Goal: Task Accomplishment & Management: Manage account settings

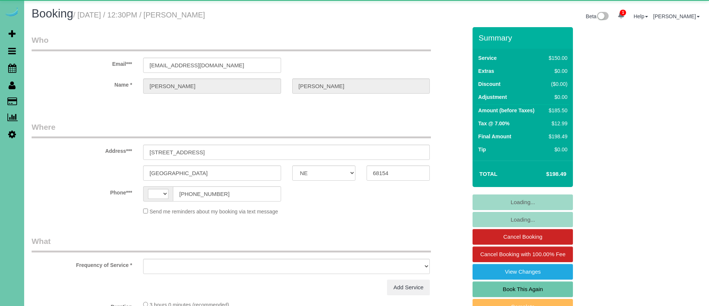
select select "NE"
select select "string:[GEOGRAPHIC_DATA]"
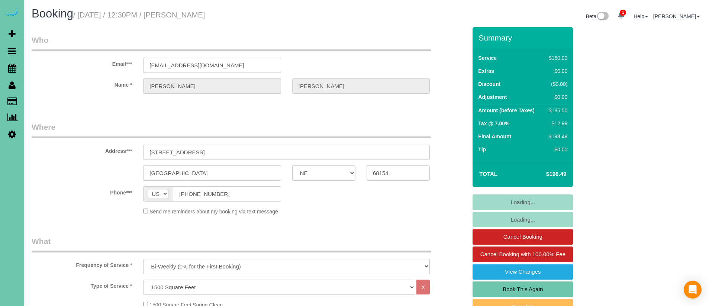
select select "object:869"
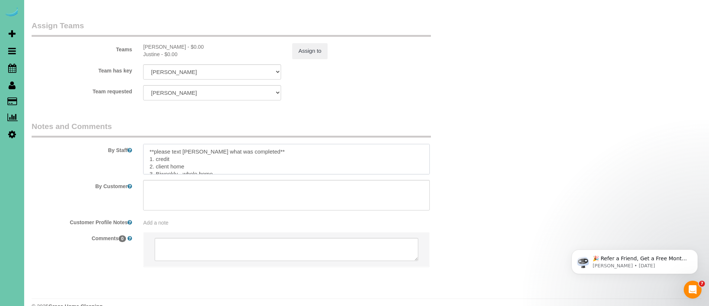
drag, startPoint x: 264, startPoint y: 136, endPoint x: 143, endPoint y: 133, distance: 120.5
click at [143, 144] on textarea at bounding box center [286, 159] width 287 height 30
click at [146, 144] on textarea at bounding box center [286, 159] width 287 height 30
drag, startPoint x: 216, startPoint y: 139, endPoint x: 183, endPoint y: 139, distance: 32.7
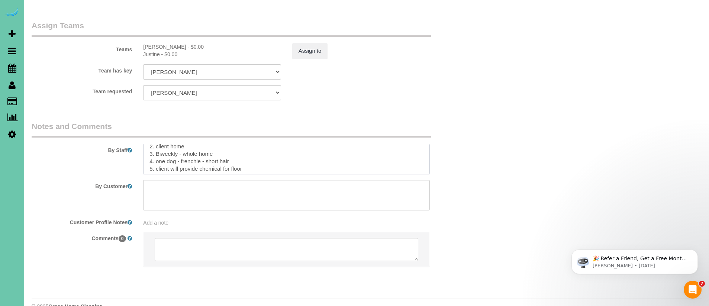
click at [183, 144] on textarea at bounding box center [286, 159] width 287 height 30
drag, startPoint x: 172, startPoint y: 152, endPoint x: 133, endPoint y: 151, distance: 38.7
click at [133, 151] on div "By Staff" at bounding box center [249, 148] width 446 height 54
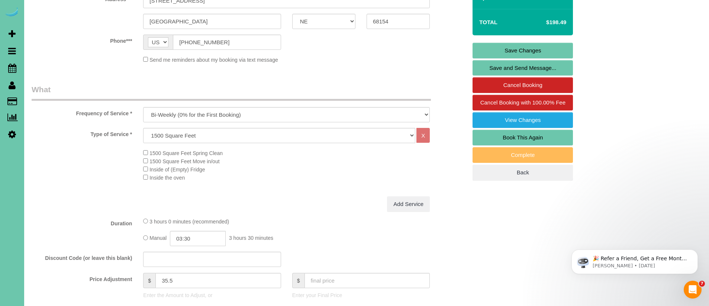
scroll to position [154, 0]
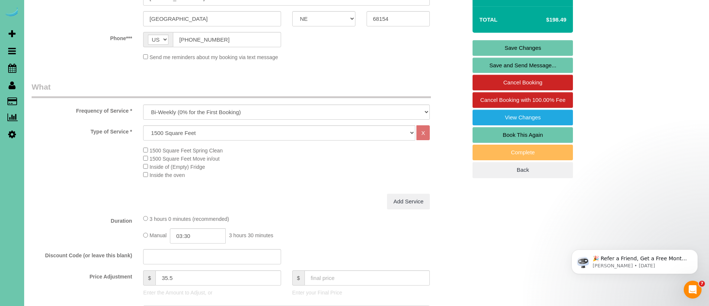
type textarea "1. credit 2. client home 3. Biweekly - 3.5 custom clean 4. one dog - frenchie -…"
click at [183, 133] on select "Hourly 2.5 Hour Custom Clean 3.5 Hour Custom Clean commercial 1000 Square Feet …" at bounding box center [279, 132] width 272 height 15
select select "160"
click at [143, 125] on select "Hourly 2.5 Hour Custom Clean 3.5 Hour Custom Clean commercial 1000 Square Feet …" at bounding box center [279, 132] width 272 height 15
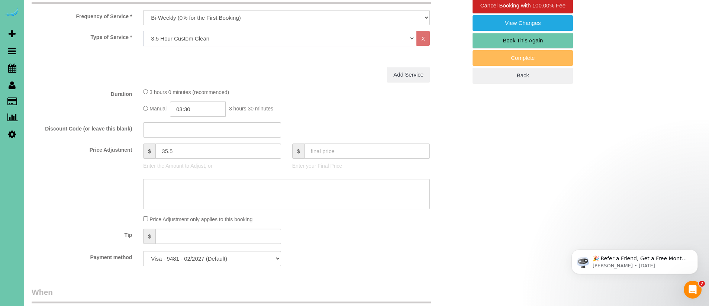
scroll to position [256, 0]
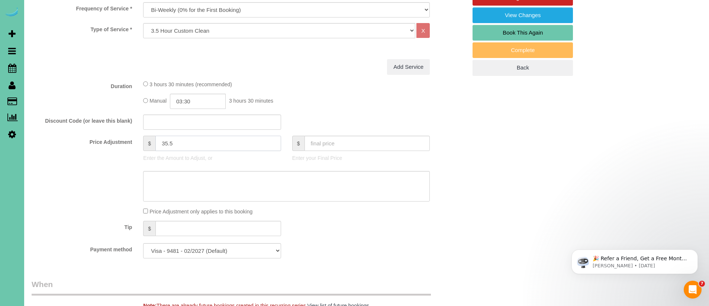
drag, startPoint x: 198, startPoint y: 145, endPoint x: 124, endPoint y: 133, distance: 75.3
click at [124, 133] on fieldset "What Frequency of Service * One Time Weekly (0% for the First Booking) Bi-Weekl…" at bounding box center [249, 121] width 435 height 285
click at [330, 106] on div "Manual 03:30 3 hours 30 minutes" at bounding box center [286, 101] width 287 height 15
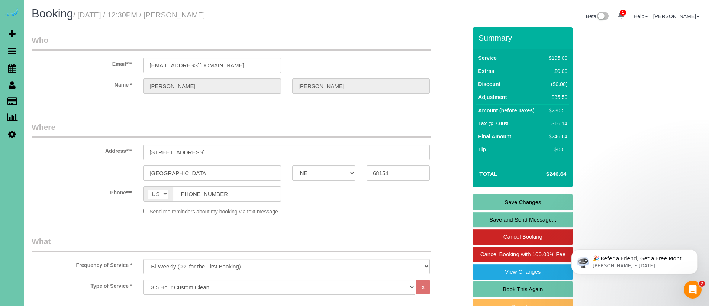
type input "0"
click at [538, 201] on link "Save Changes" at bounding box center [522, 202] width 100 height 16
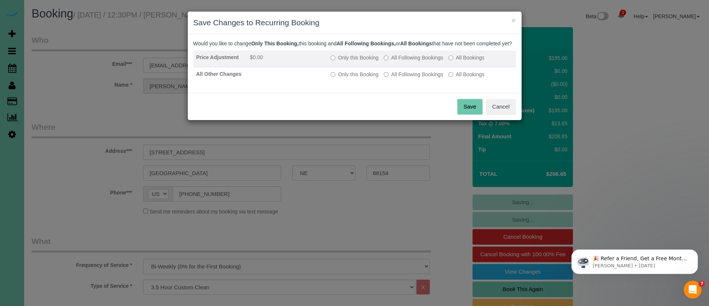
click at [422, 61] on label "All Following Bookings" at bounding box center [413, 57] width 59 height 7
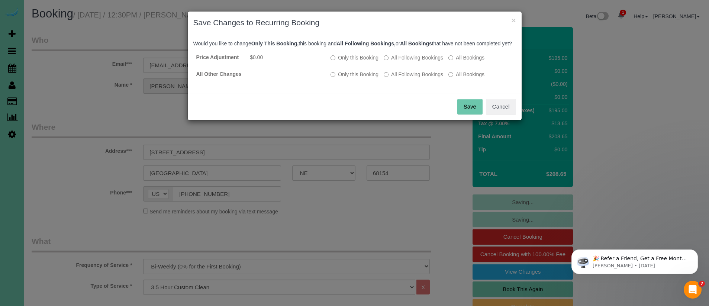
drag, startPoint x: 411, startPoint y: 81, endPoint x: 451, endPoint y: 117, distance: 54.5
click at [412, 78] on label "All Following Bookings" at bounding box center [413, 74] width 59 height 7
drag, startPoint x: 467, startPoint y: 115, endPoint x: 445, endPoint y: 116, distance: 22.3
click at [467, 114] on button "Save" at bounding box center [469, 107] width 25 height 16
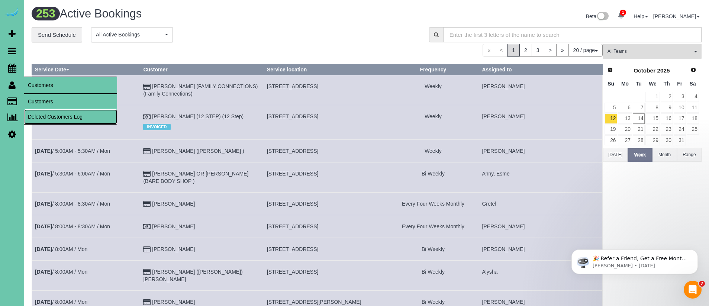
click at [62, 110] on link "Deleted Customers Log" at bounding box center [70, 116] width 93 height 15
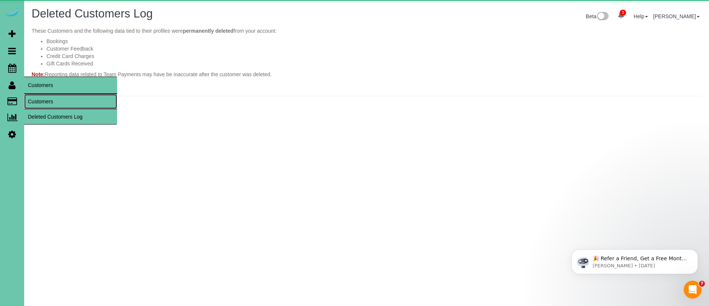
click at [38, 99] on link "Customers" at bounding box center [70, 101] width 93 height 15
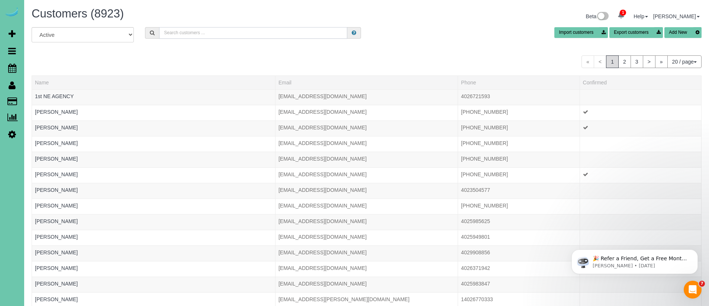
click at [190, 36] on input "text" at bounding box center [253, 33] width 188 height 12
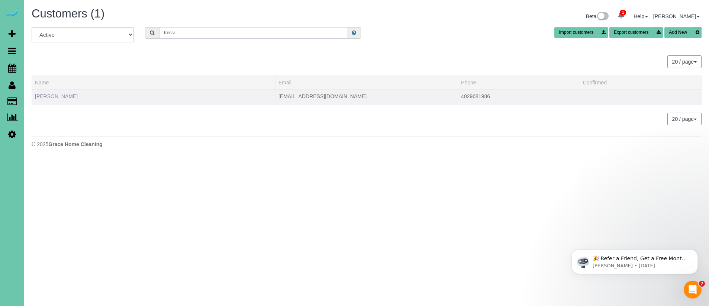
type input "tressi"
click at [55, 98] on link "[PERSON_NAME]" at bounding box center [56, 96] width 43 height 6
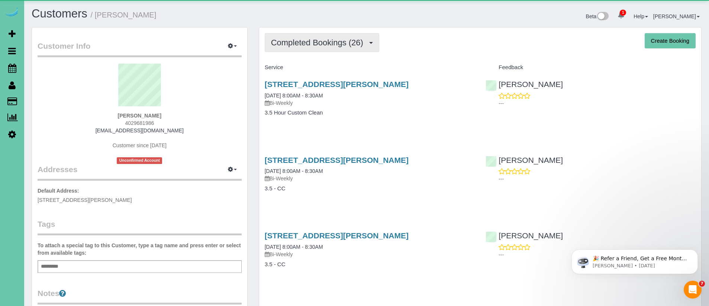
click at [340, 41] on span "Completed Bookings (26)" at bounding box center [319, 42] width 96 height 9
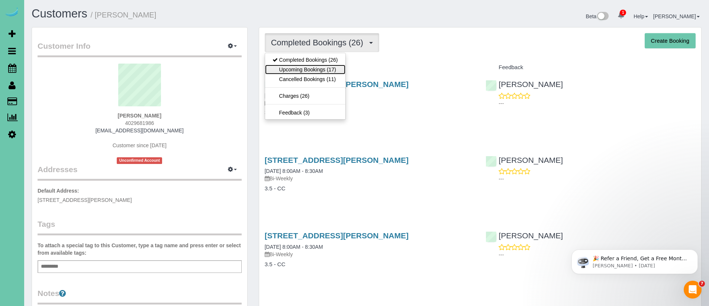
click at [334, 69] on link "Upcoming Bookings (17)" at bounding box center [305, 70] width 80 height 10
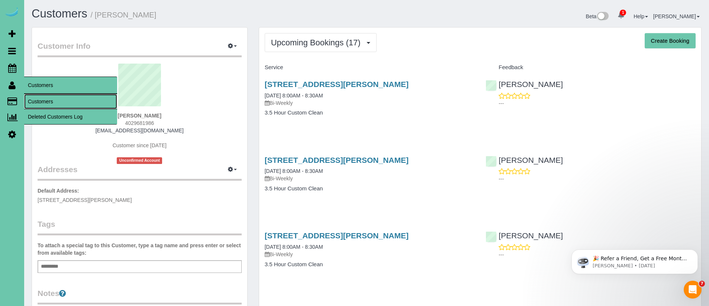
click at [45, 103] on link "Customers" at bounding box center [70, 101] width 93 height 15
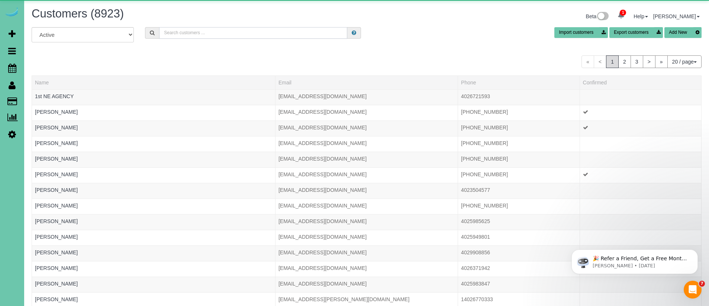
click at [206, 29] on input "text" at bounding box center [253, 33] width 188 height 12
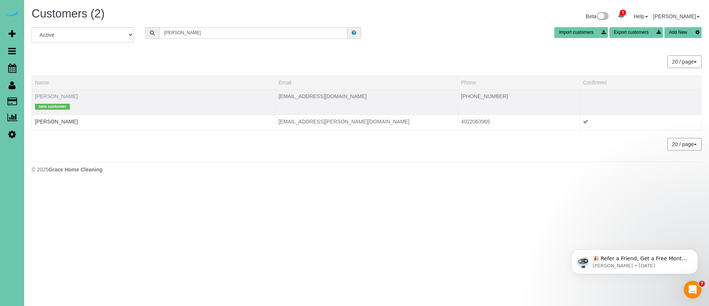
type input "[PERSON_NAME]"
click at [47, 96] on link "[PERSON_NAME]" at bounding box center [56, 96] width 43 height 6
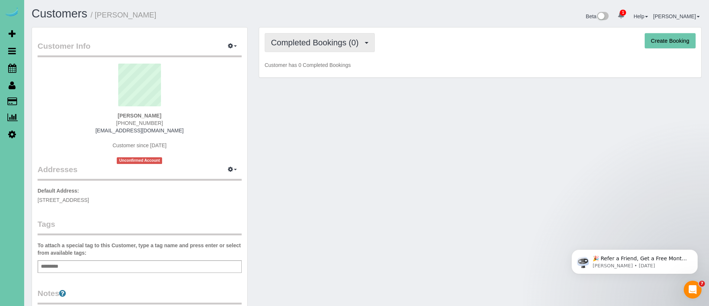
click at [280, 46] on span "Completed Bookings (0)" at bounding box center [316, 42] width 91 height 9
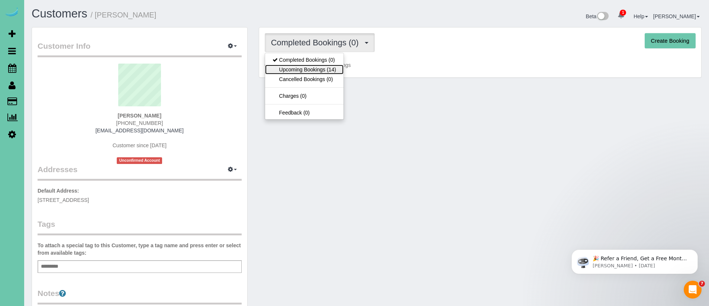
click at [312, 72] on link "Upcoming Bookings (14)" at bounding box center [304, 70] width 78 height 10
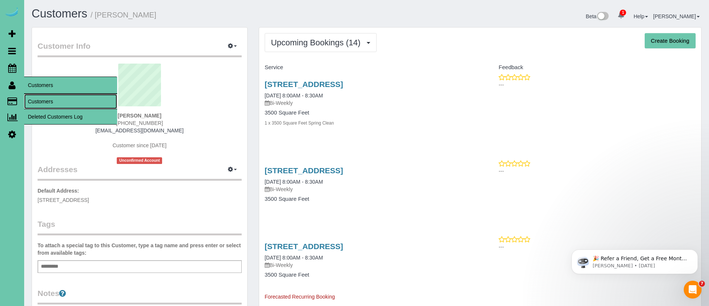
drag, startPoint x: 66, startPoint y: 101, endPoint x: 77, endPoint y: 96, distance: 12.2
click at [66, 101] on link "Customers" at bounding box center [70, 101] width 93 height 15
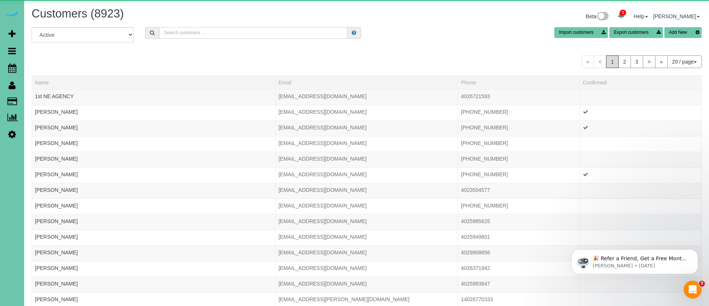
click at [219, 32] on input "text" at bounding box center [253, 33] width 188 height 12
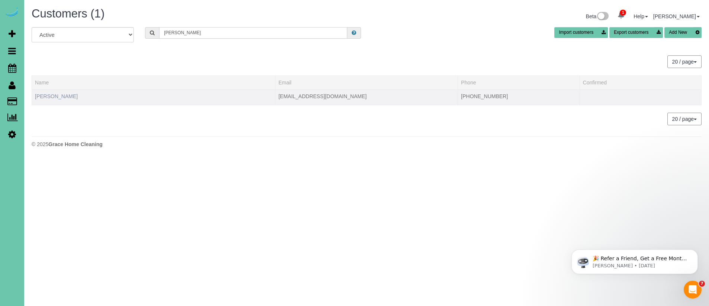
type input "[PERSON_NAME]"
click at [61, 98] on link "[PERSON_NAME]" at bounding box center [56, 96] width 43 height 6
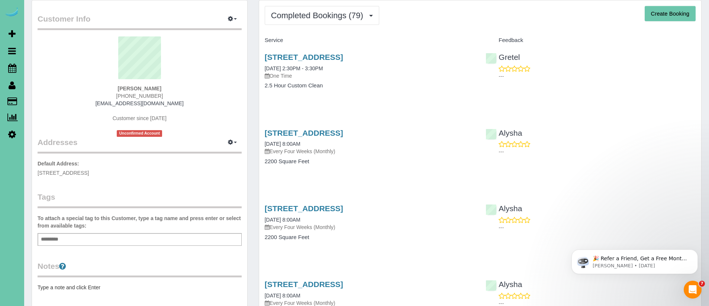
scroll to position [29, 0]
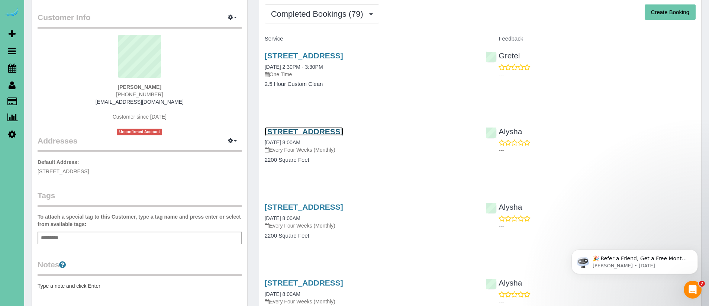
click at [343, 129] on link "[STREET_ADDRESS]" at bounding box center [304, 131] width 78 height 9
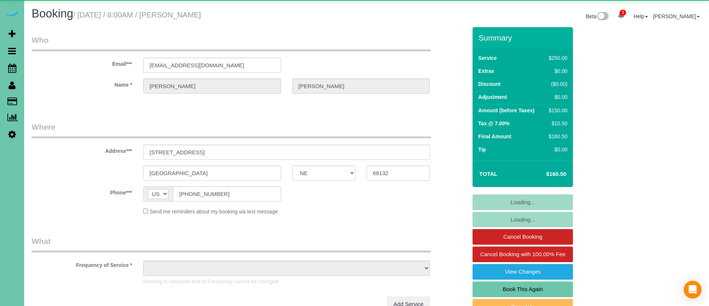
select select "NE"
select select "object:635"
select select "string:fspay-327f6e89-ec29-44ec-906f-fe164f546303"
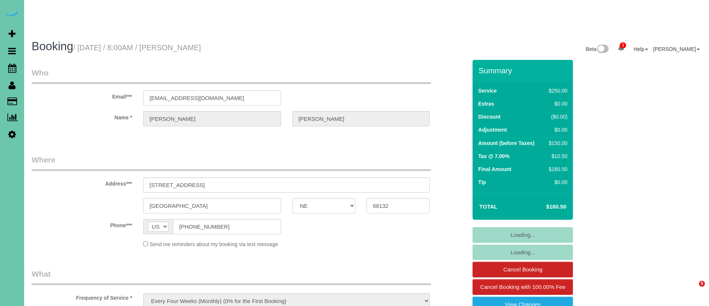
select select "object:668"
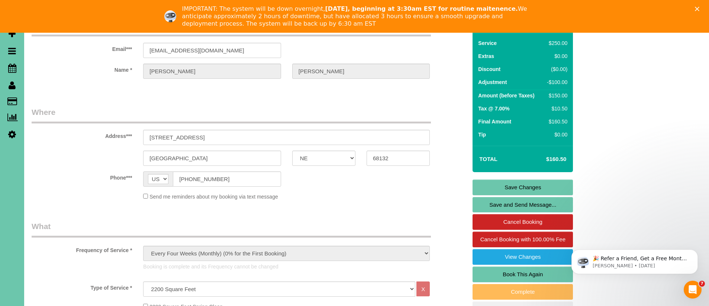
scroll to position [45, 0]
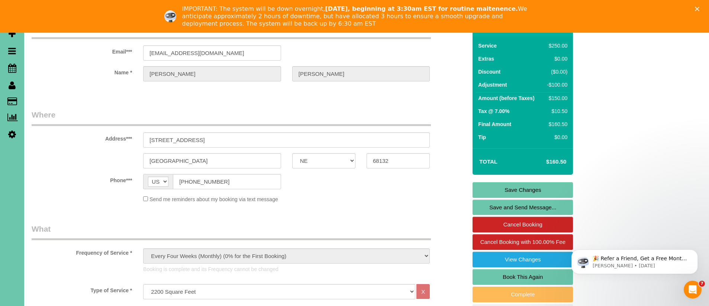
click at [698, 7] on polygon "Close" at bounding box center [697, 9] width 4 height 4
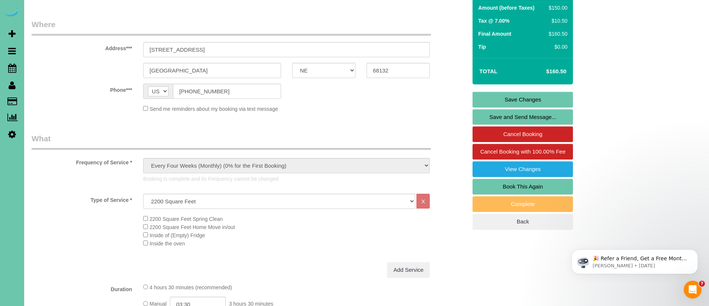
scroll to position [0, 0]
